Goal: Book appointment/travel/reservation

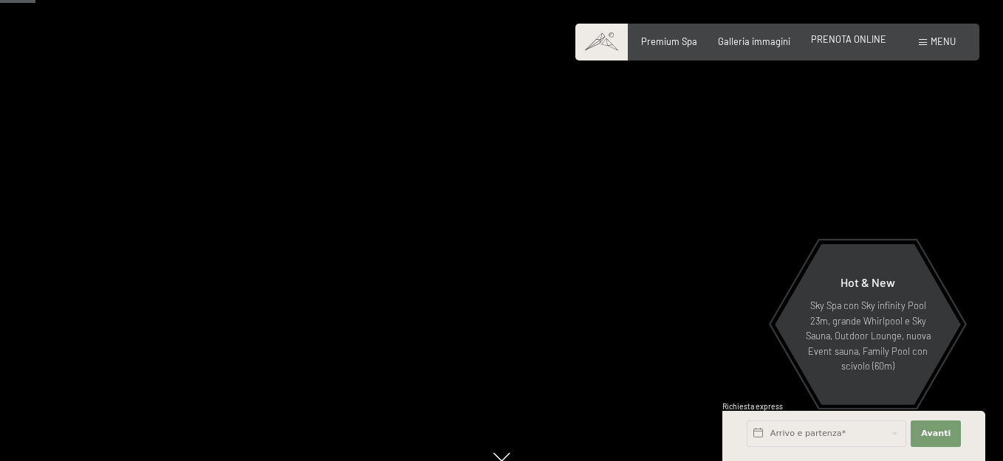
click at [831, 41] on span "PRENOTA ONLINE" at bounding box center [848, 39] width 75 height 12
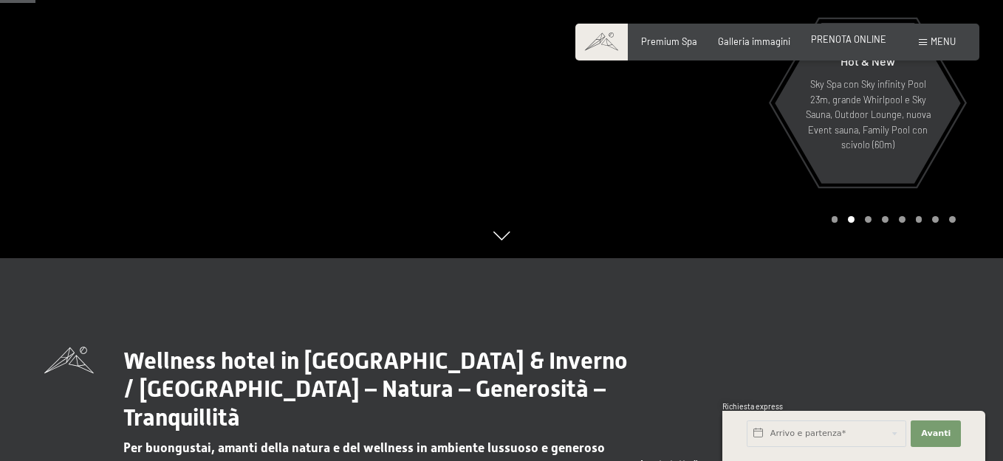
scroll to position [221, 0]
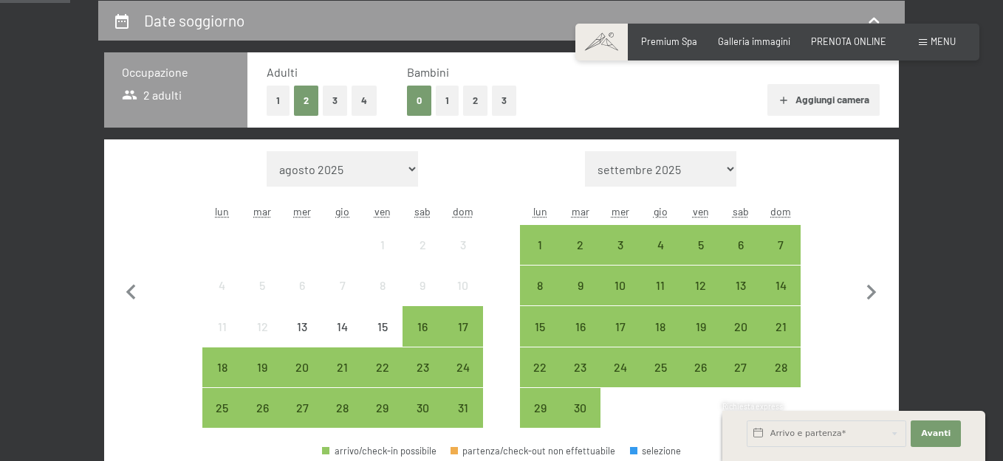
scroll to position [280, 0]
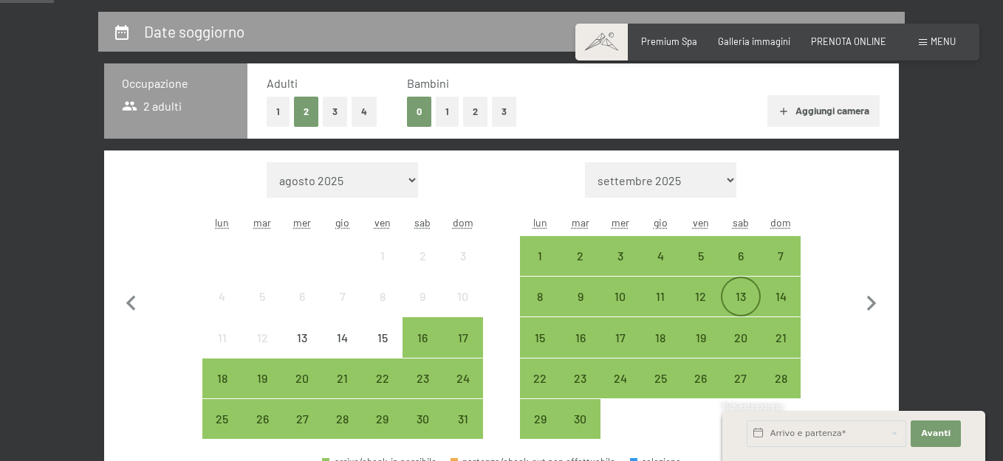
click at [738, 291] on div "13" at bounding box center [740, 309] width 37 height 37
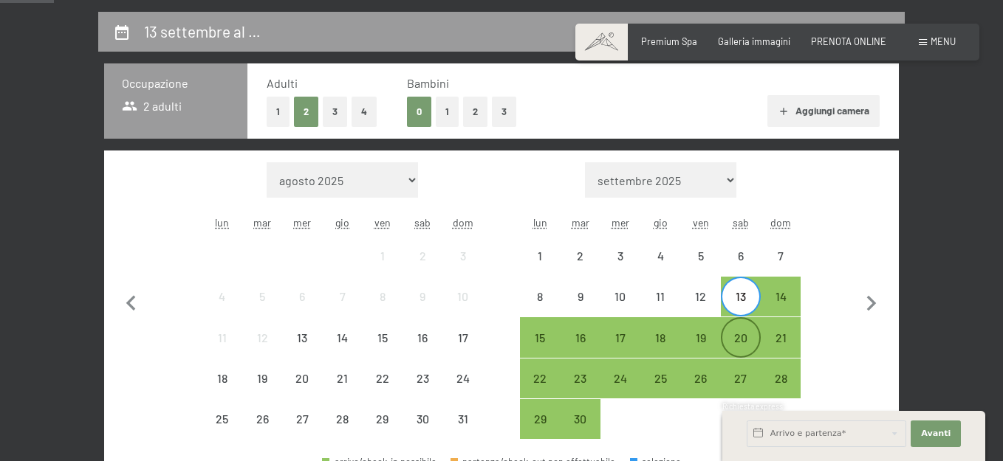
drag, startPoint x: 738, startPoint y: 341, endPoint x: 722, endPoint y: 341, distance: 15.5
click at [722, 341] on div "20" at bounding box center [740, 350] width 37 height 37
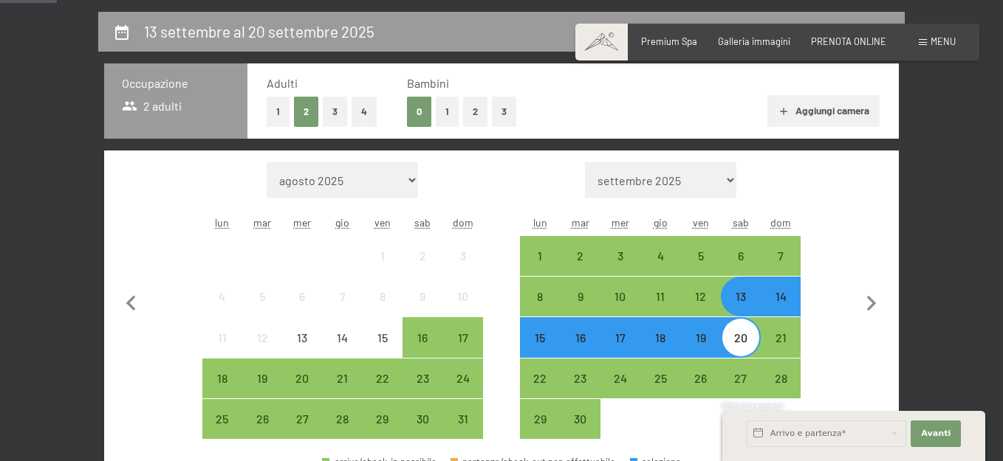
scroll to position [501, 0]
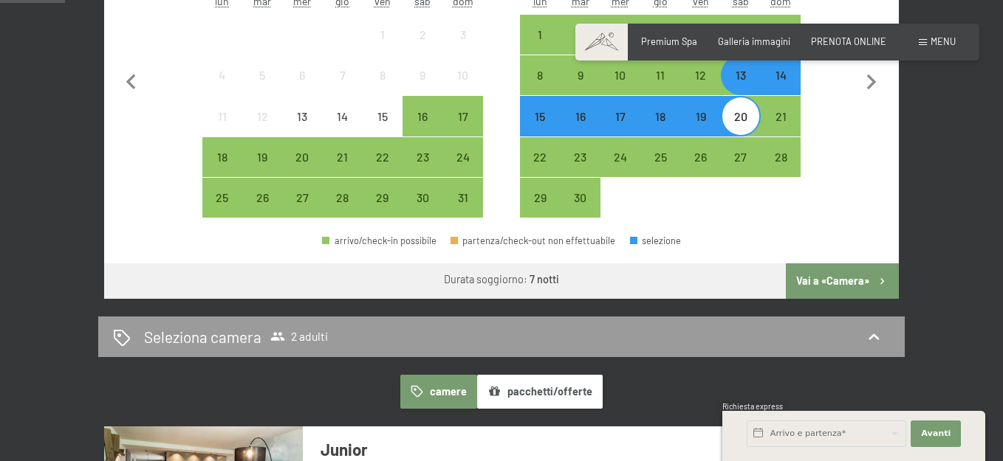
click at [855, 286] on button "Vai a «Camera»" at bounding box center [842, 281] width 113 height 35
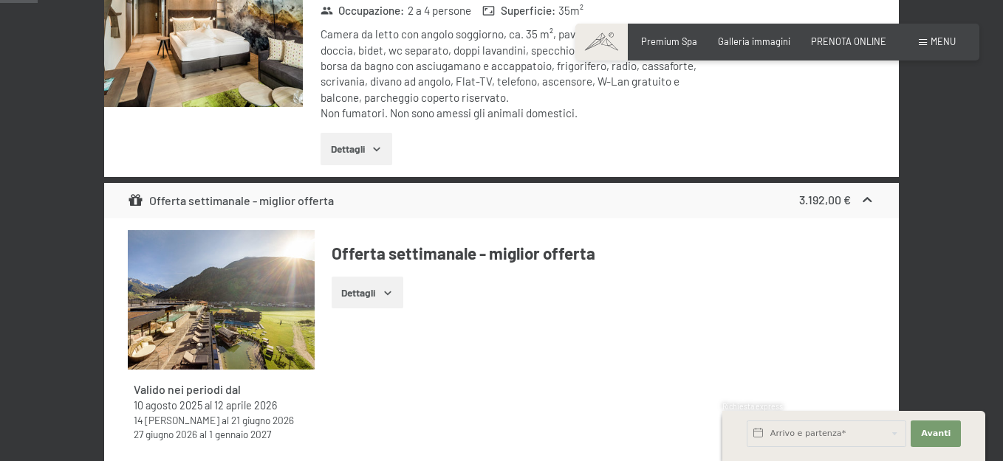
scroll to position [291, 0]
